Goal: Transaction & Acquisition: Download file/media

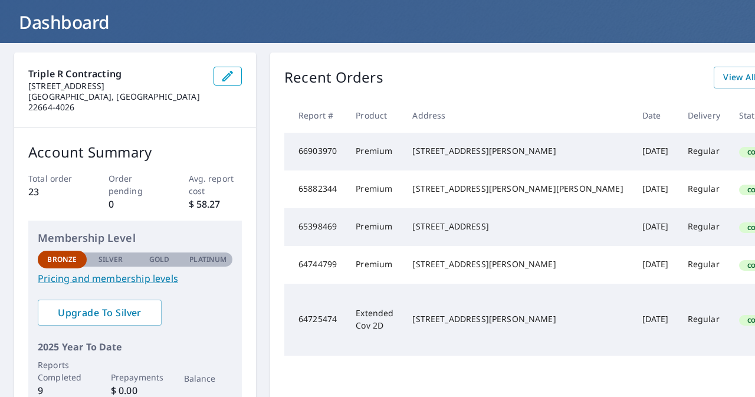
scroll to position [65, 0]
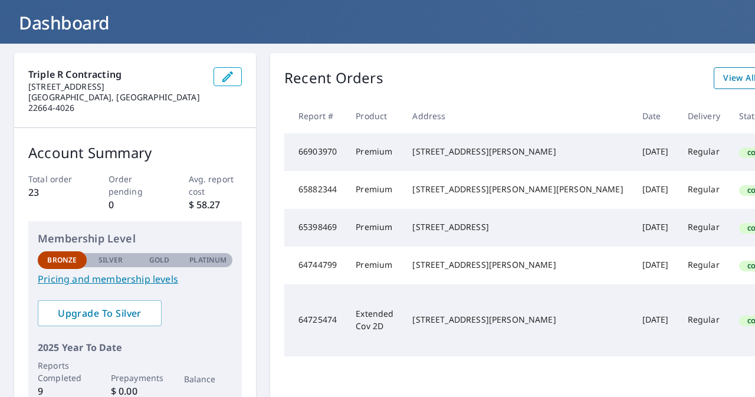
click at [723, 83] on span "View All Orders" at bounding box center [755, 78] width 65 height 15
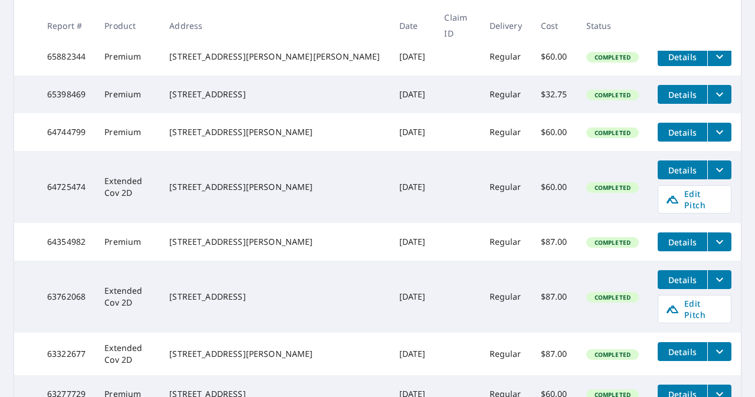
scroll to position [295, 0]
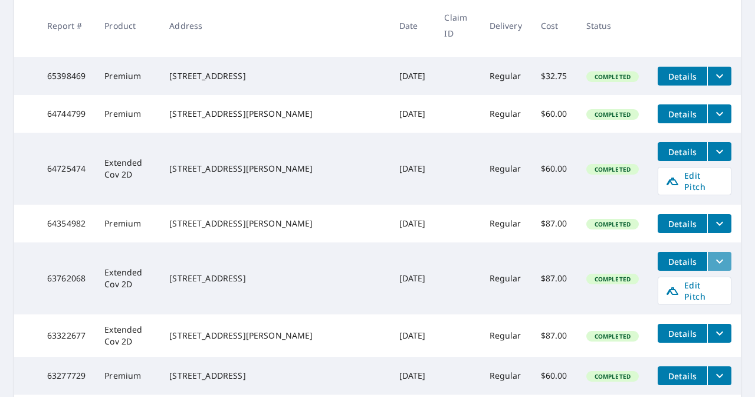
click at [712, 259] on icon "filesDropdownBtn-63762068" at bounding box center [719, 261] width 14 height 14
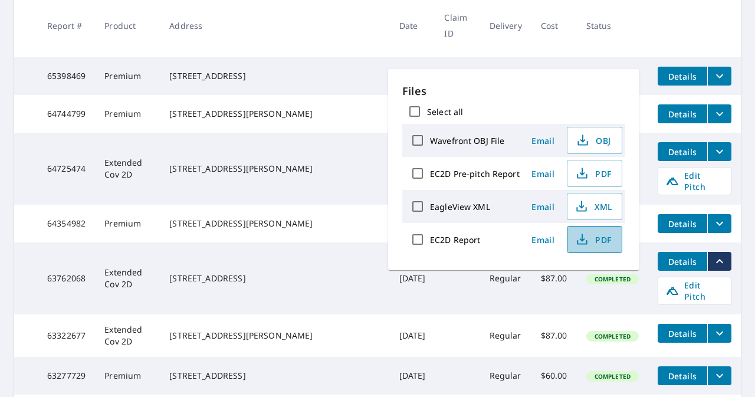
click at [575, 239] on icon "button" at bounding box center [582, 239] width 14 height 14
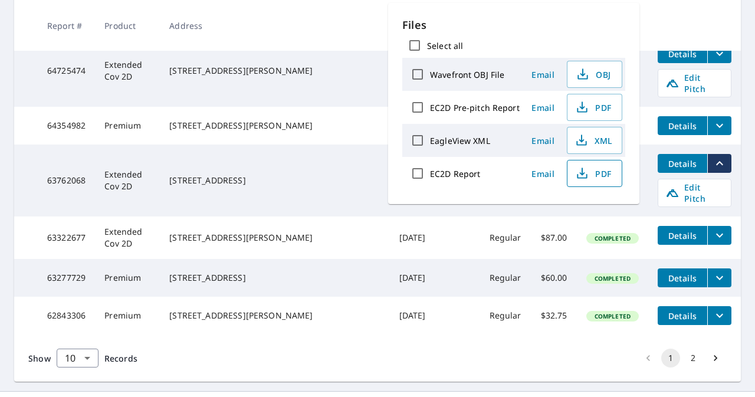
scroll to position [418, 0]
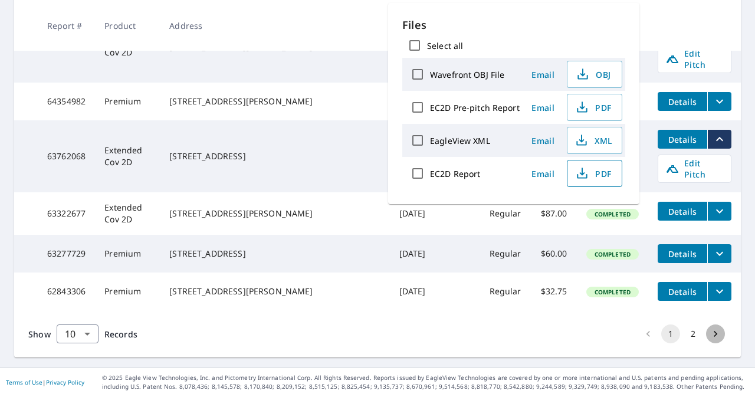
click at [709, 335] on icon "Go to next page" at bounding box center [715, 334] width 12 height 12
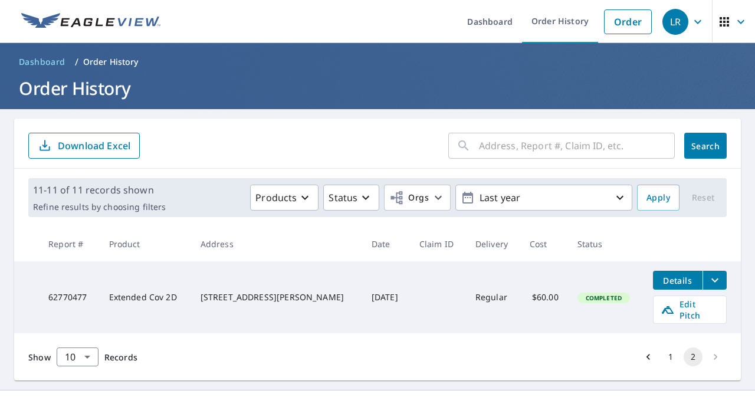
scroll to position [15, 0]
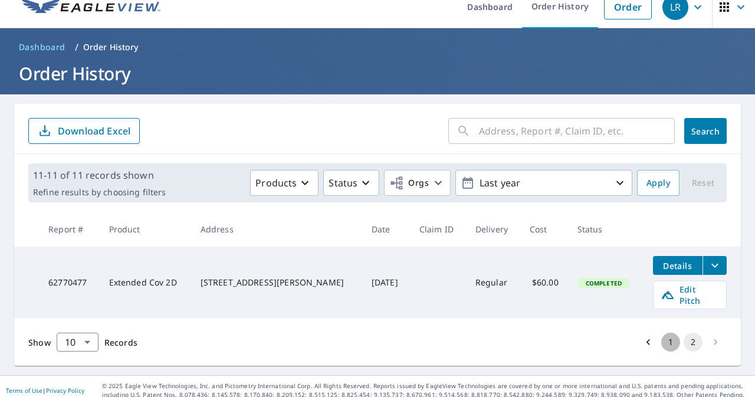
click at [661, 335] on button "1" at bounding box center [670, 341] width 19 height 19
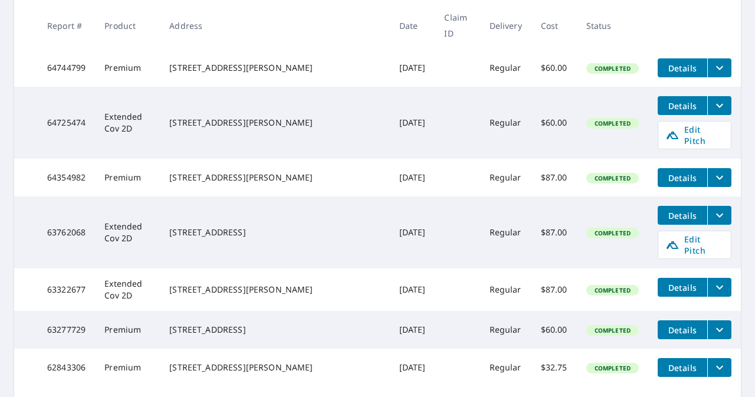
scroll to position [370, 0]
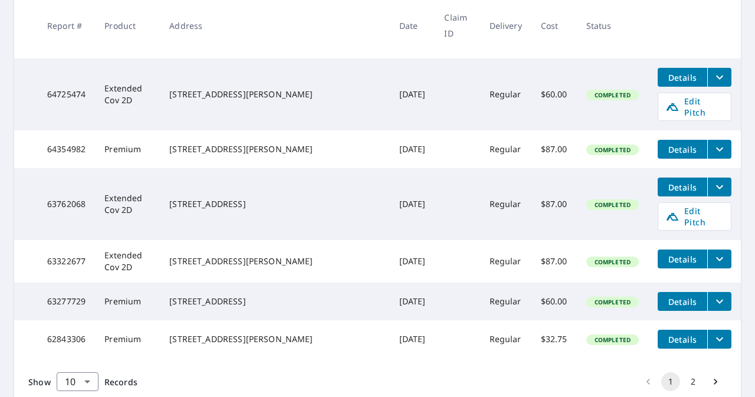
click at [712, 252] on icon "filesDropdownBtn-63322677" at bounding box center [719, 259] width 14 height 14
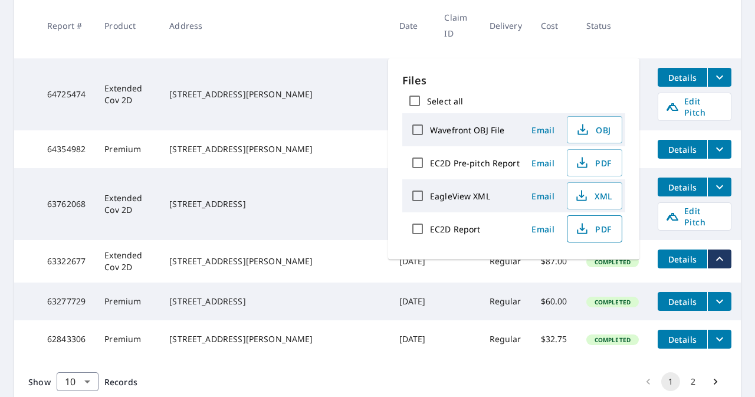
click at [591, 230] on span "PDF" at bounding box center [593, 229] width 38 height 14
